Goal: Transaction & Acquisition: Subscribe to service/newsletter

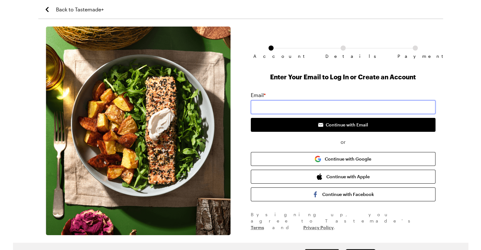
click at [291, 109] on input "email" at bounding box center [343, 107] width 185 height 14
type input "[EMAIL_ADDRESS][DOMAIN_NAME]"
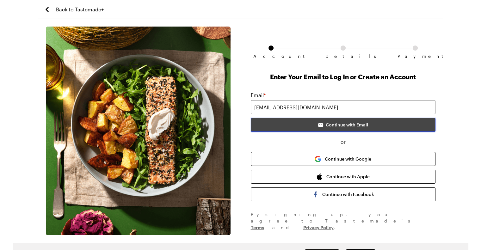
click at [329, 125] on span "Continue with Email" at bounding box center [347, 125] width 42 height 6
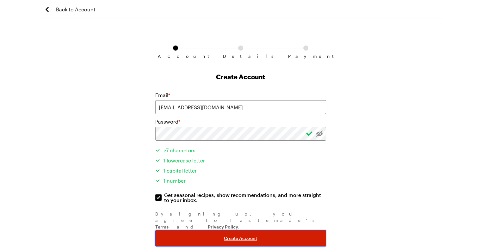
click at [237, 235] on span "Create Account" at bounding box center [240, 238] width 33 height 6
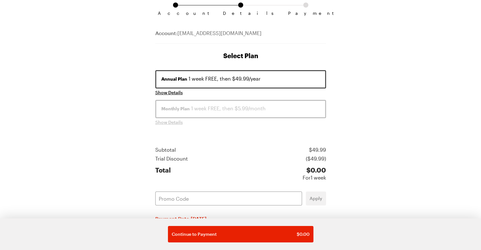
scroll to position [47, 0]
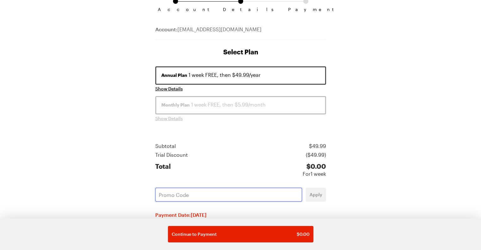
click at [265, 193] on input "text" at bounding box center [228, 195] width 147 height 14
paste input "CCCDAIUI"
type input "CCCDAIUI"
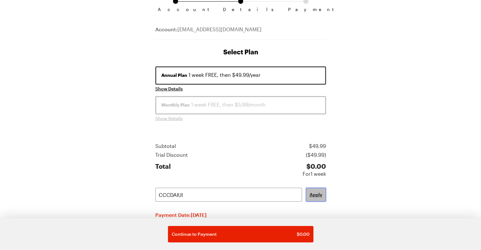
click at [316, 192] on span "Apply" at bounding box center [316, 195] width 13 height 6
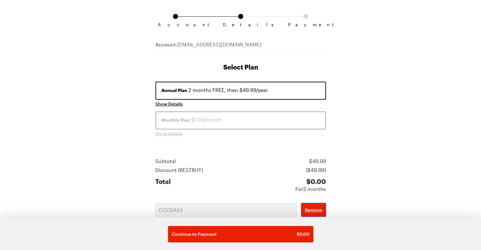
scroll to position [102, 0]
